Goal: Transaction & Acquisition: Purchase product/service

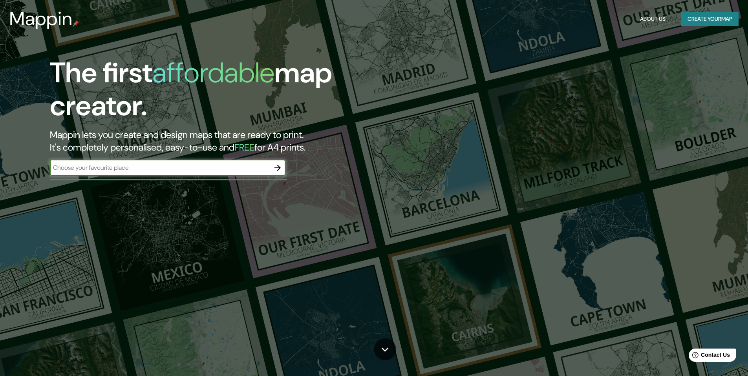
click at [721, 19] on button "Create your map" at bounding box center [709, 19] width 57 height 15
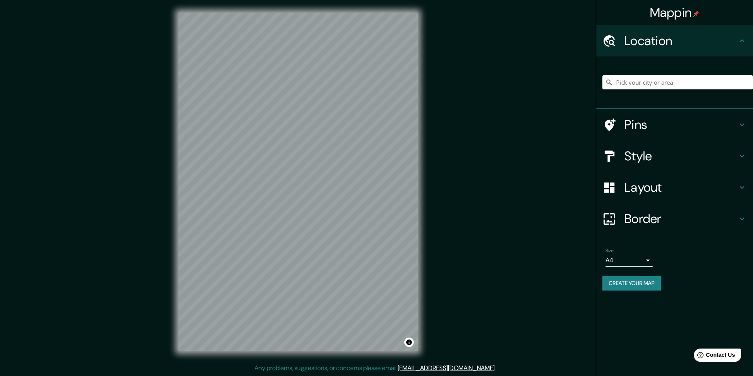
click at [655, 158] on h4 "Style" at bounding box center [681, 156] width 113 height 16
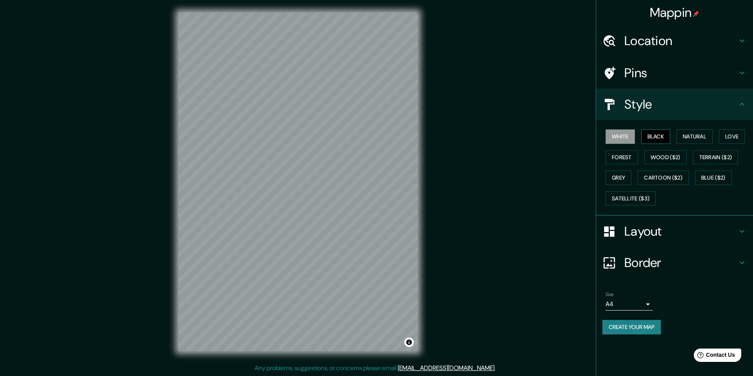
click at [655, 140] on button "Black" at bounding box center [656, 136] width 29 height 15
click at [682, 136] on button "Natural" at bounding box center [695, 136] width 36 height 15
click at [728, 141] on button "Love" at bounding box center [732, 136] width 26 height 15
click at [608, 158] on button "Forest" at bounding box center [622, 157] width 33 height 15
click at [668, 157] on button "Wood ($2)" at bounding box center [666, 157] width 42 height 15
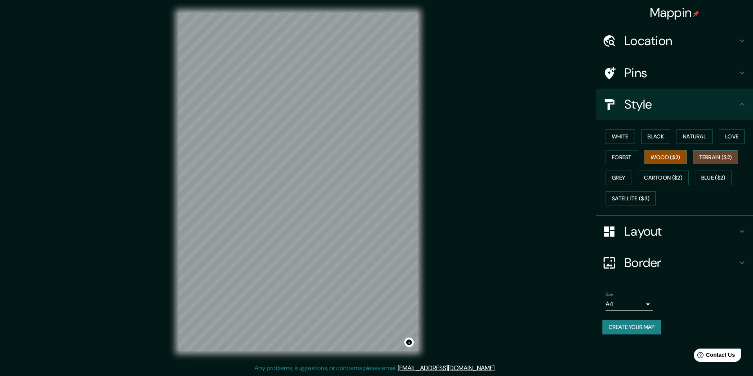
click at [709, 158] on button "Terrain ($2)" at bounding box center [716, 157] width 46 height 15
click at [614, 181] on button "Grey" at bounding box center [619, 178] width 26 height 15
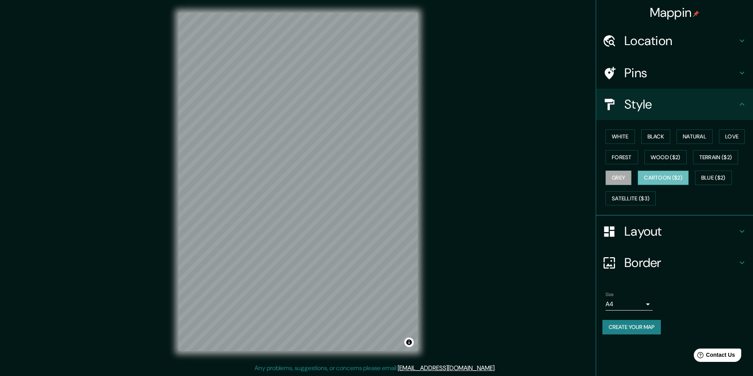
click at [651, 181] on button "Cartoon ($2)" at bounding box center [663, 178] width 51 height 15
click at [709, 184] on button "Blue ($2)" at bounding box center [713, 178] width 37 height 15
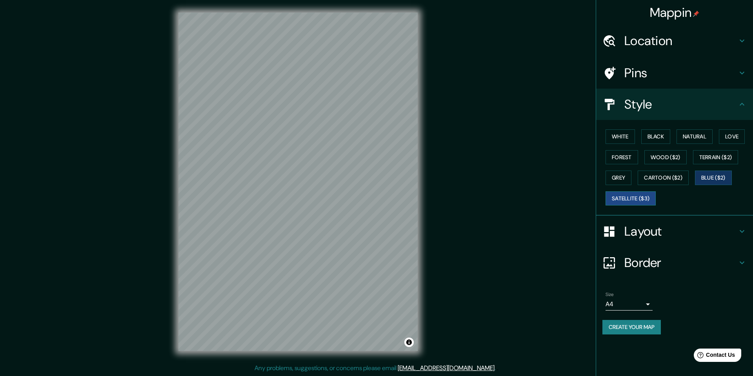
click at [628, 197] on button "Satellite ($3)" at bounding box center [631, 198] width 50 height 15
click at [620, 132] on button "White" at bounding box center [620, 136] width 29 height 15
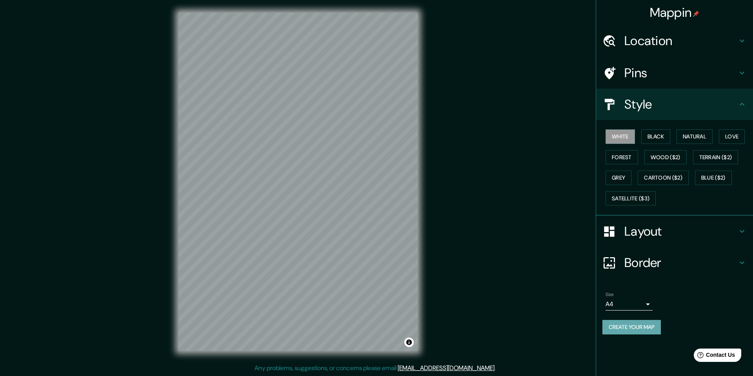
click at [641, 326] on button "Create your map" at bounding box center [632, 327] width 58 height 15
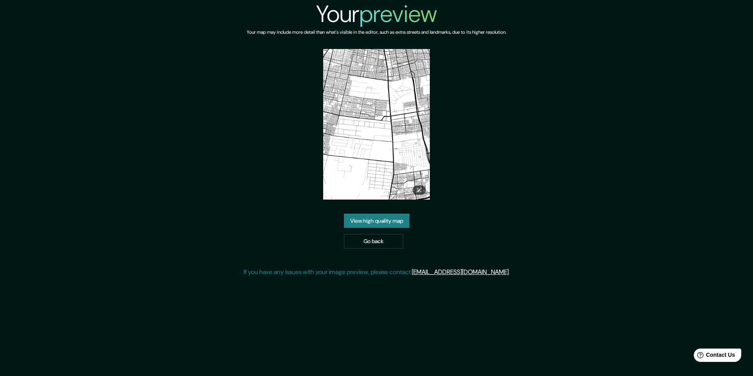
click at [415, 119] on img at bounding box center [376, 124] width 107 height 151
click at [385, 224] on link "View high quality map" at bounding box center [377, 221] width 66 height 15
